Goal: Task Accomplishment & Management: Manage account settings

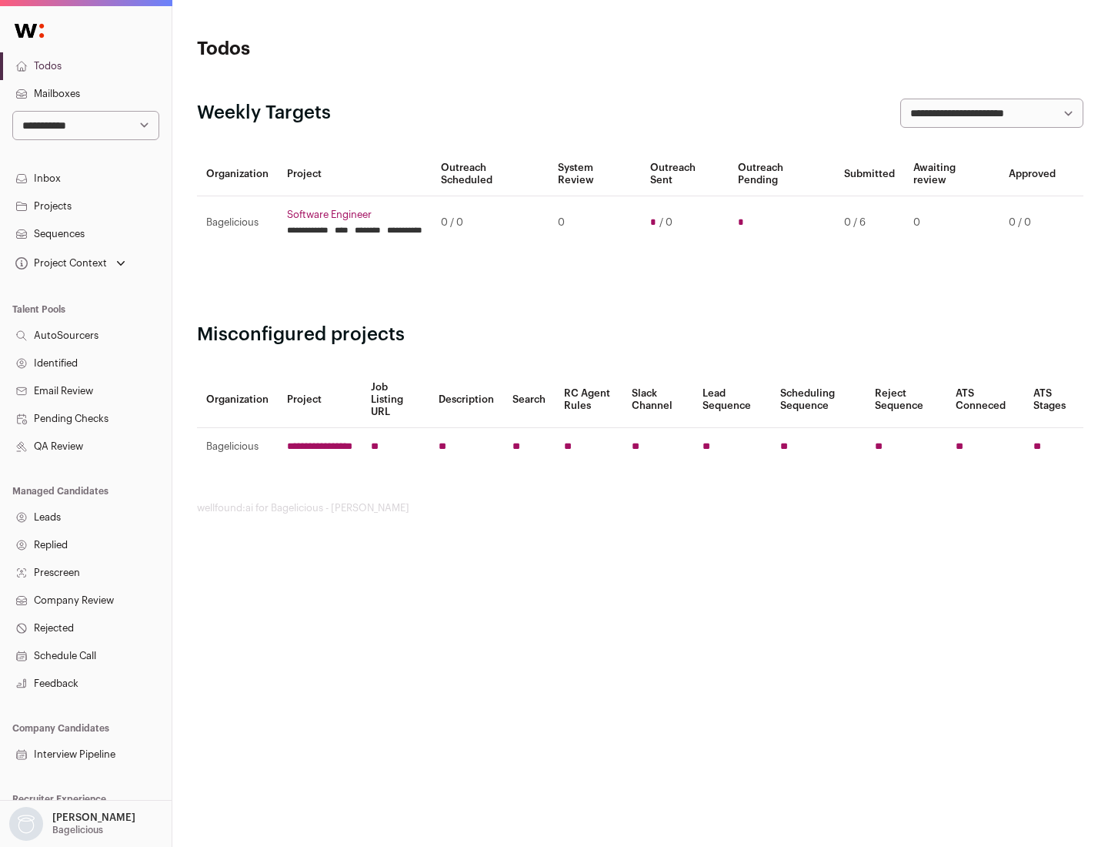
click at [85, 205] on link "Projects" at bounding box center [86, 206] width 172 height 28
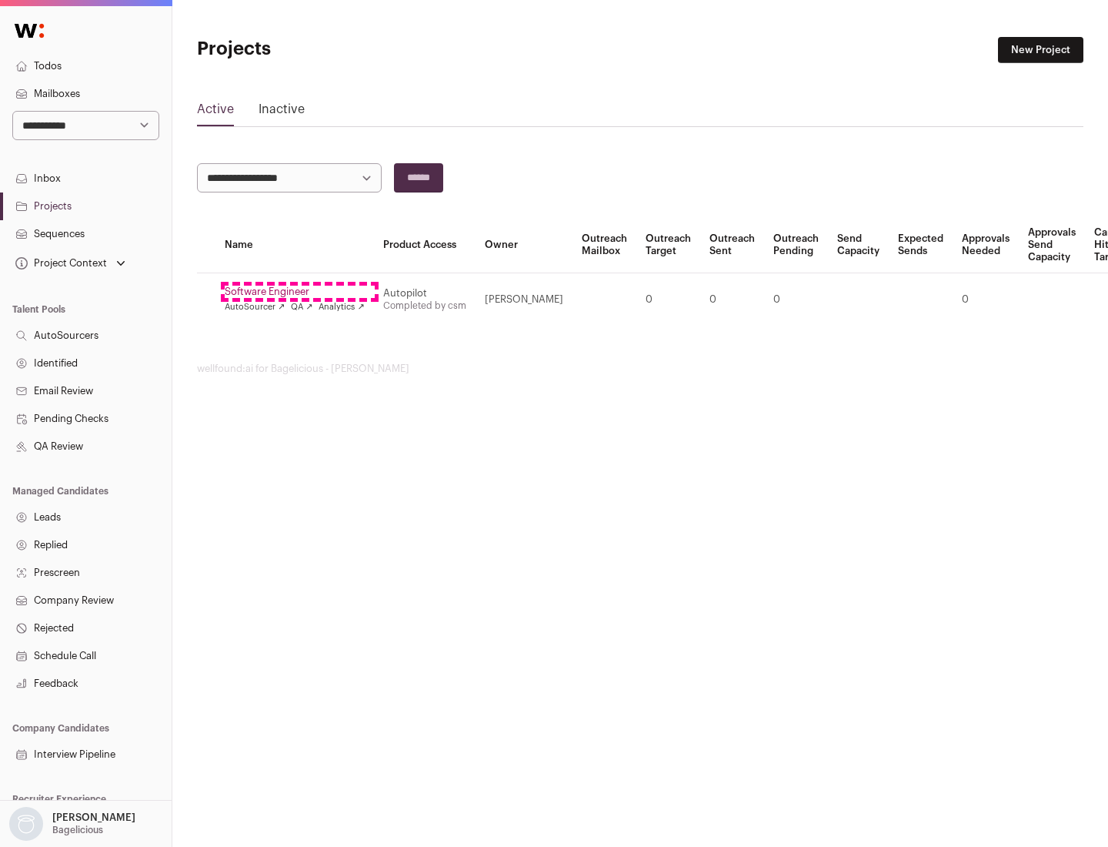
click at [299, 292] on link "Software Engineer" at bounding box center [295, 292] width 140 height 12
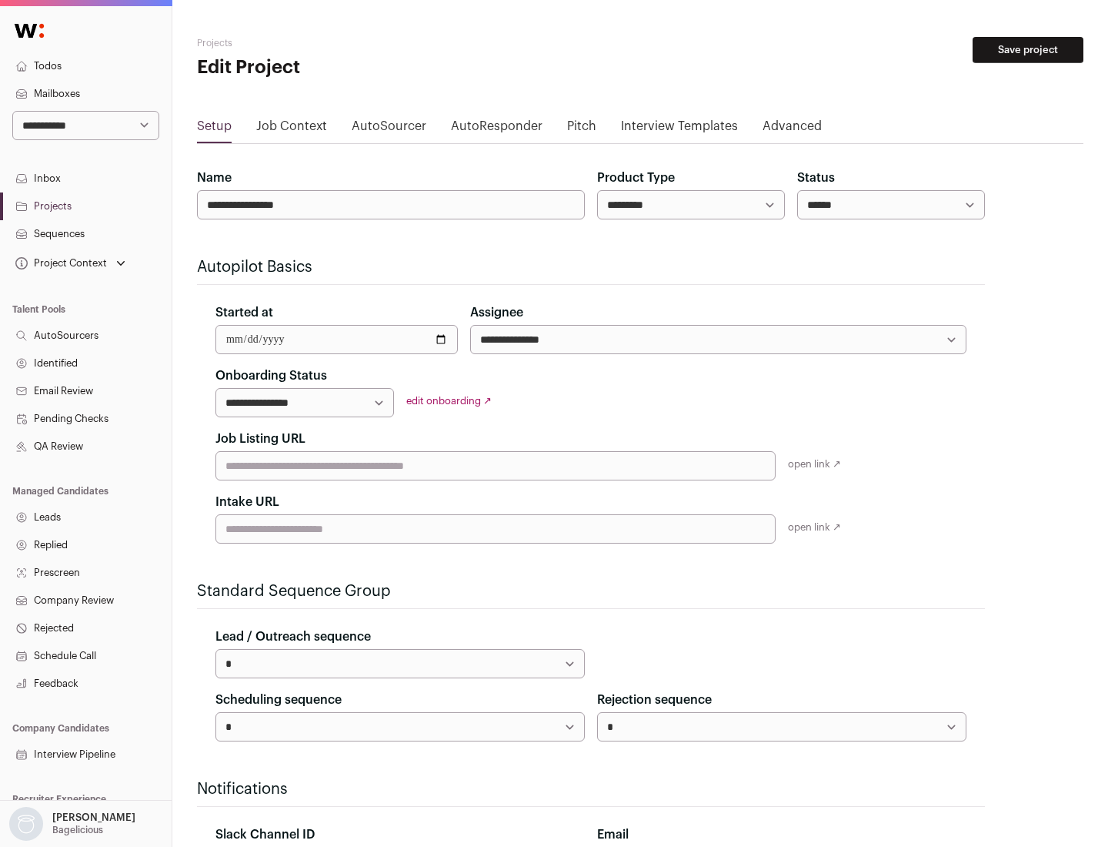
click at [1028, 50] on button "Save project" at bounding box center [1028, 50] width 111 height 26
